Goal: Task Accomplishment & Management: Use online tool/utility

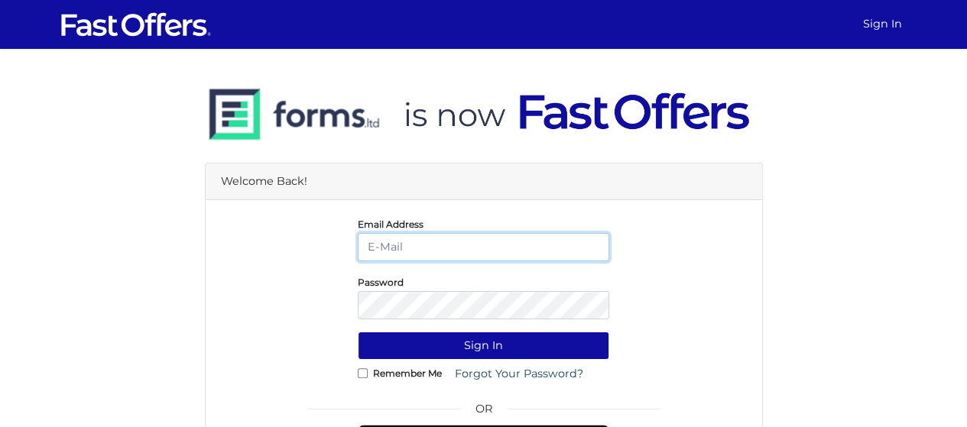
type input "christiangarcia@property.ca"
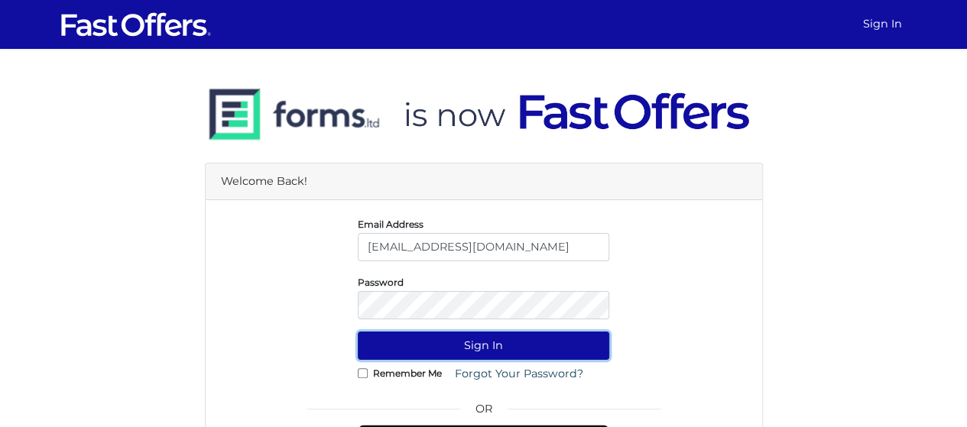
click at [471, 339] on button "Sign In" at bounding box center [484, 346] width 252 height 28
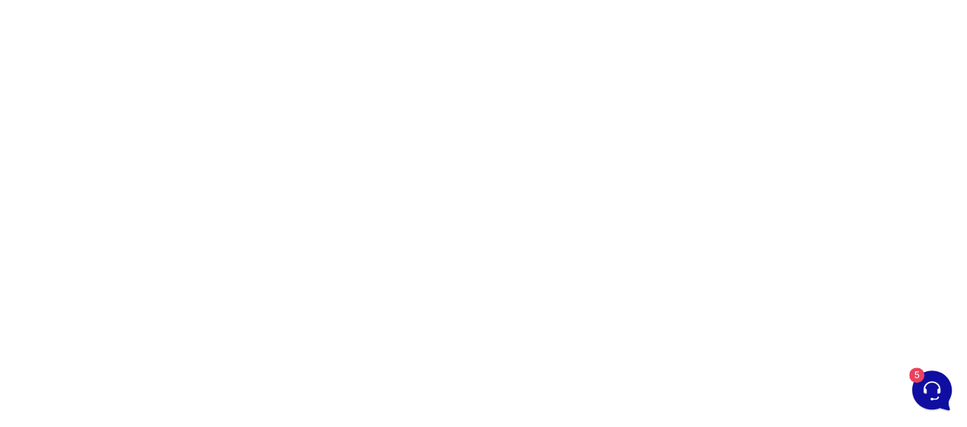
scroll to position [226, 0]
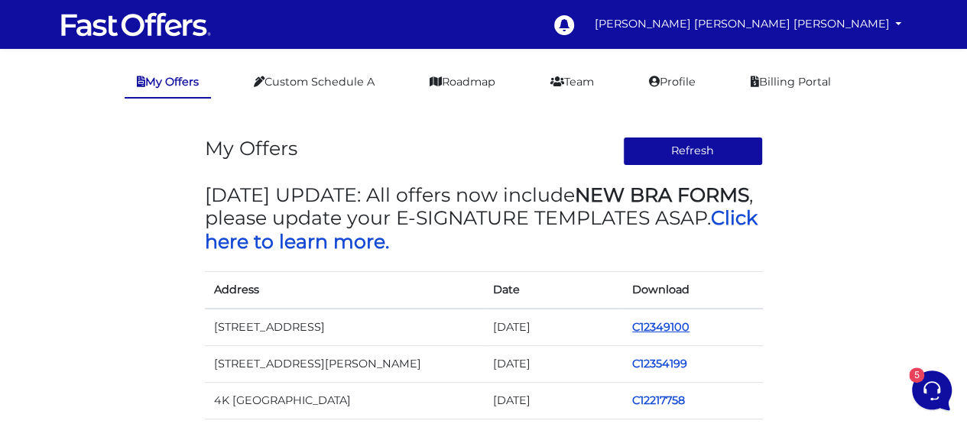
click at [663, 333] on link "C12349100" at bounding box center [660, 327] width 57 height 14
